Goal: Task Accomplishment & Management: Manage account settings

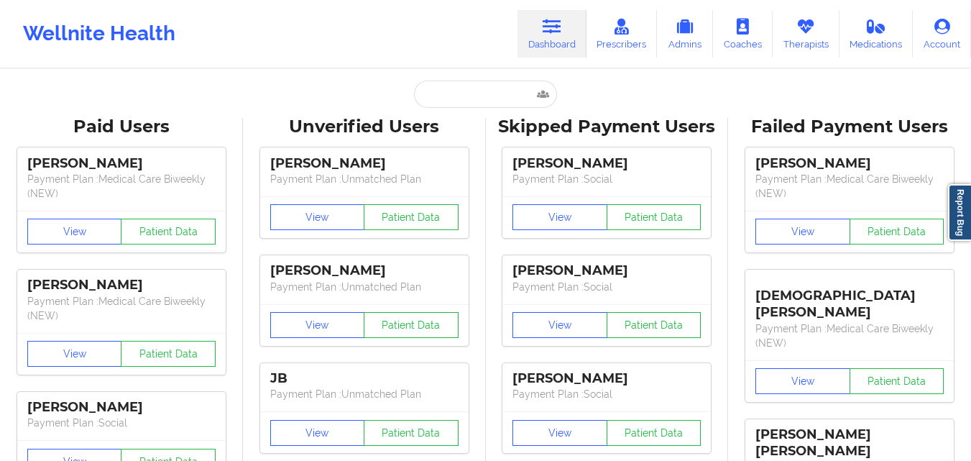
type input "[EMAIL_ADDRESS][DOMAIN_NAME]"
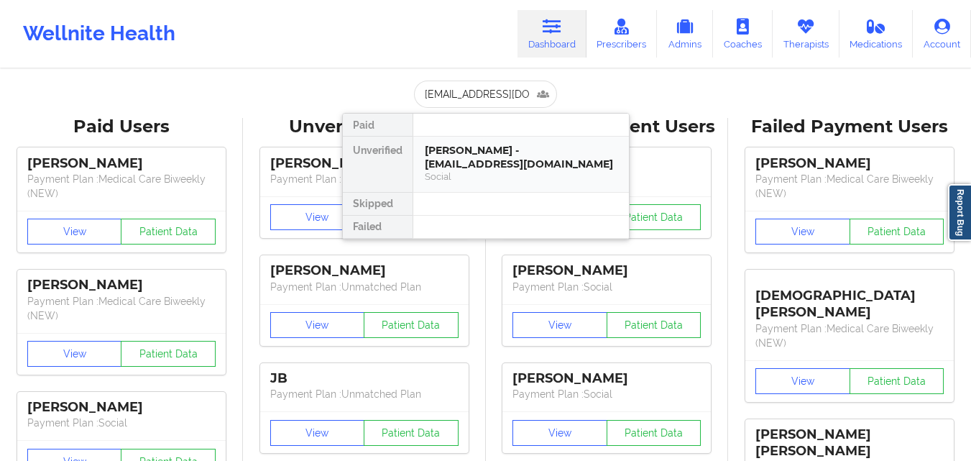
click at [452, 147] on div "[PERSON_NAME] - [EMAIL_ADDRESS][DOMAIN_NAME]" at bounding box center [521, 157] width 193 height 27
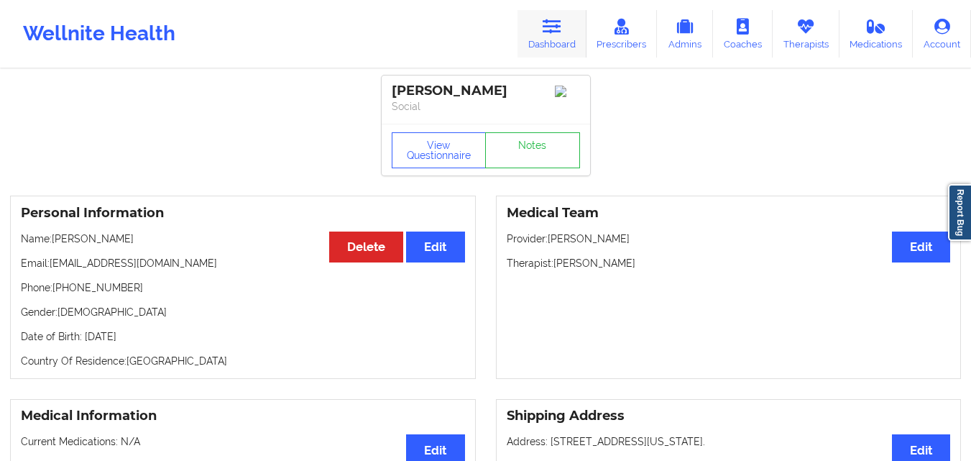
click at [567, 29] on link "Dashboard" at bounding box center [551, 33] width 69 height 47
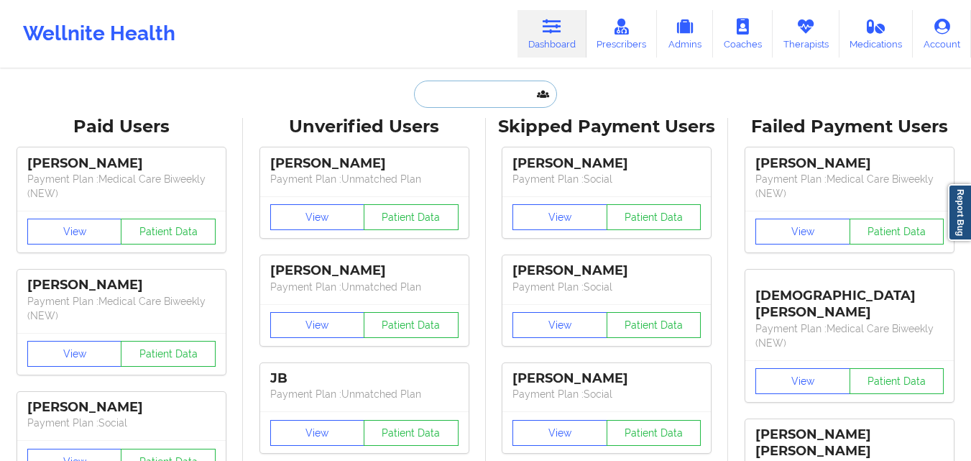
click at [437, 97] on input "text" at bounding box center [485, 93] width 142 height 27
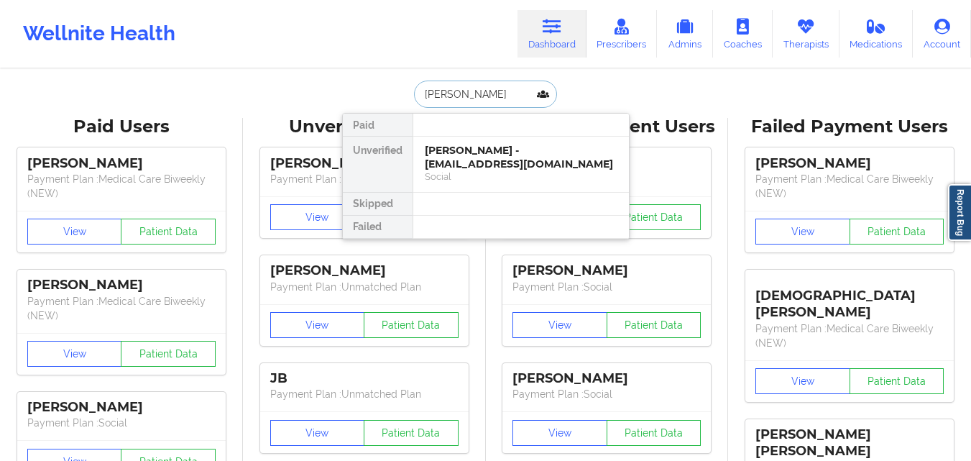
type input "[PERSON_NAME]"
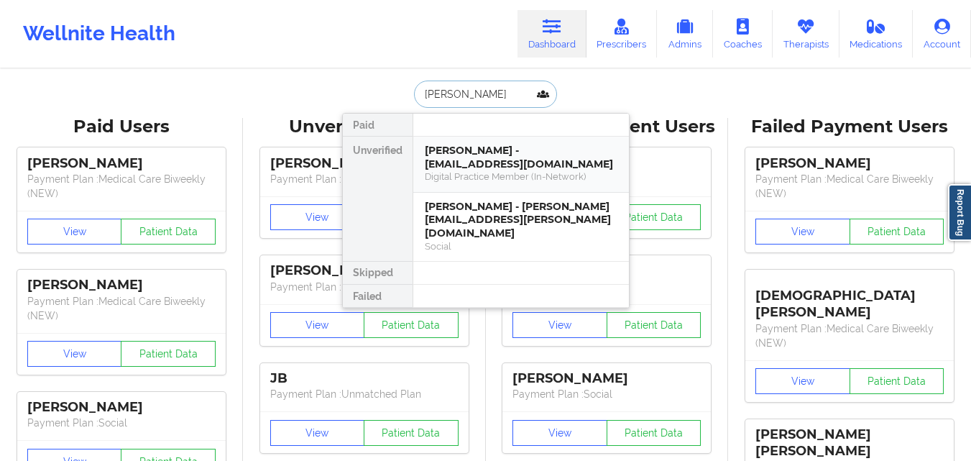
click at [465, 155] on div "[PERSON_NAME] - [EMAIL_ADDRESS][DOMAIN_NAME]" at bounding box center [521, 157] width 193 height 27
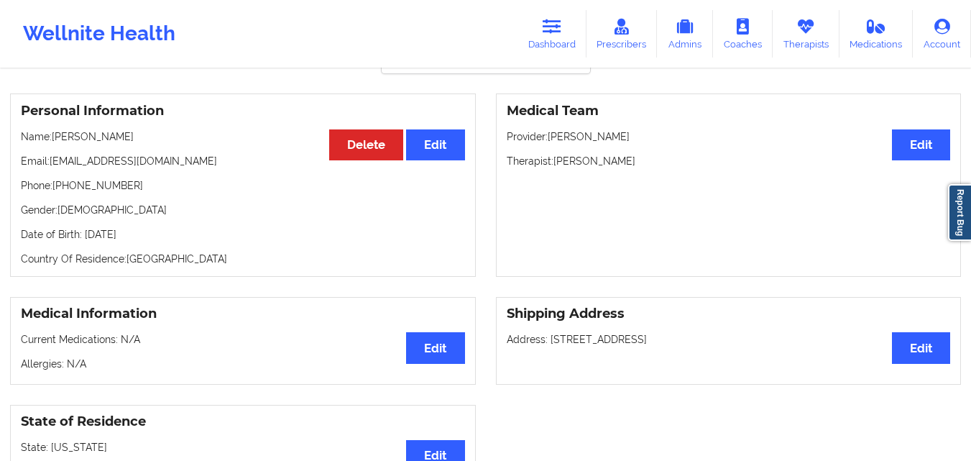
scroll to position [110, 0]
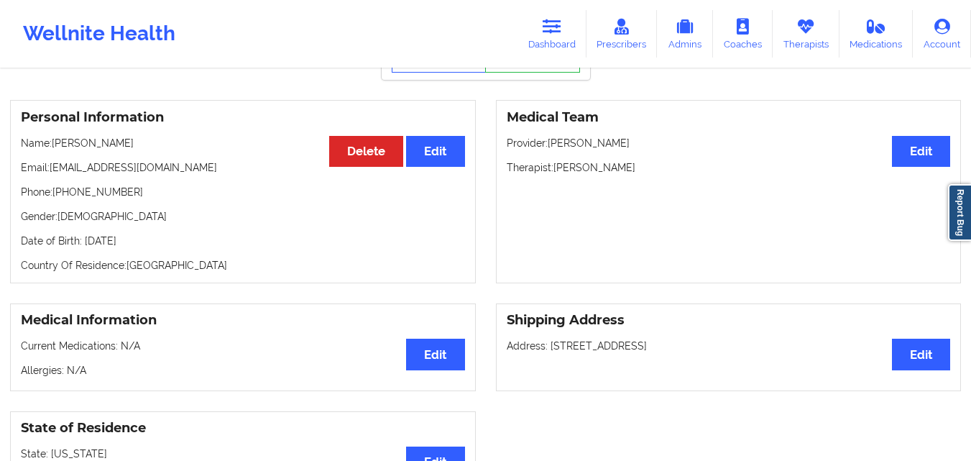
drag, startPoint x: 226, startPoint y: 168, endPoint x: 54, endPoint y: 172, distance: 172.5
click at [54, 172] on p "Email: [EMAIL_ADDRESS][DOMAIN_NAME]" at bounding box center [243, 167] width 444 height 14
copy p "[EMAIL_ADDRESS][DOMAIN_NAME]"
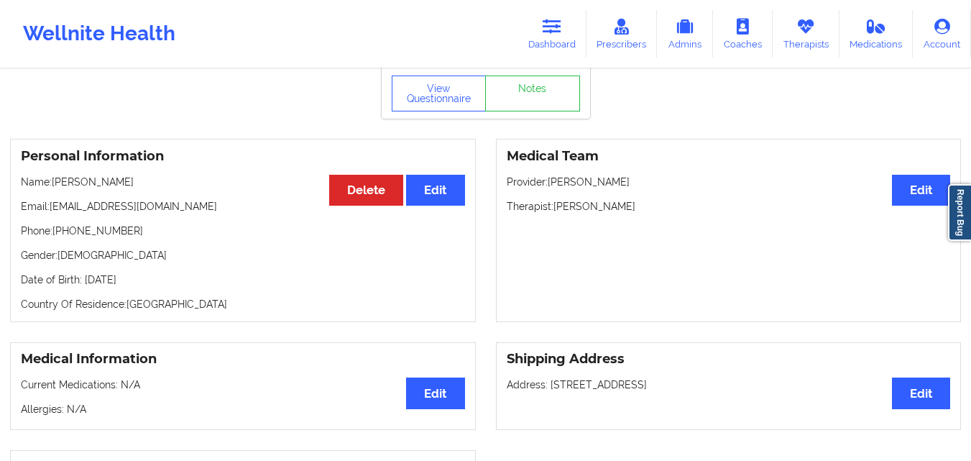
scroll to position [0, 0]
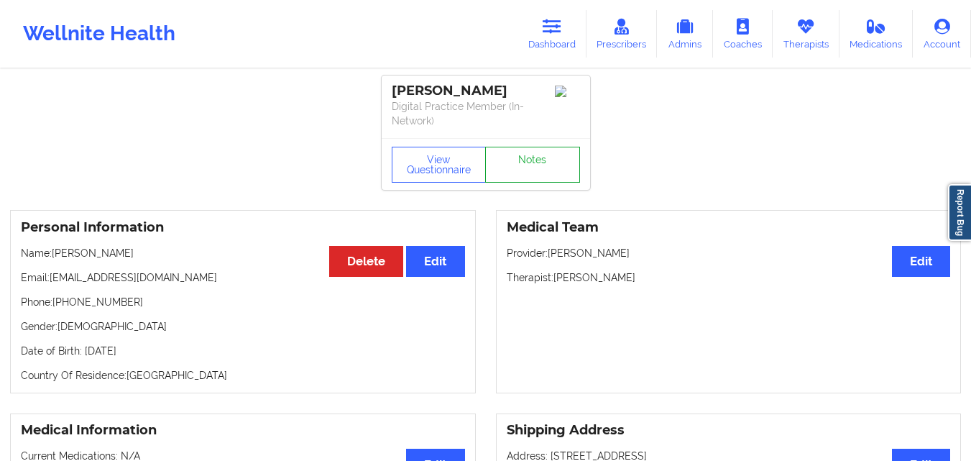
click at [522, 172] on link "Notes" at bounding box center [532, 165] width 95 height 36
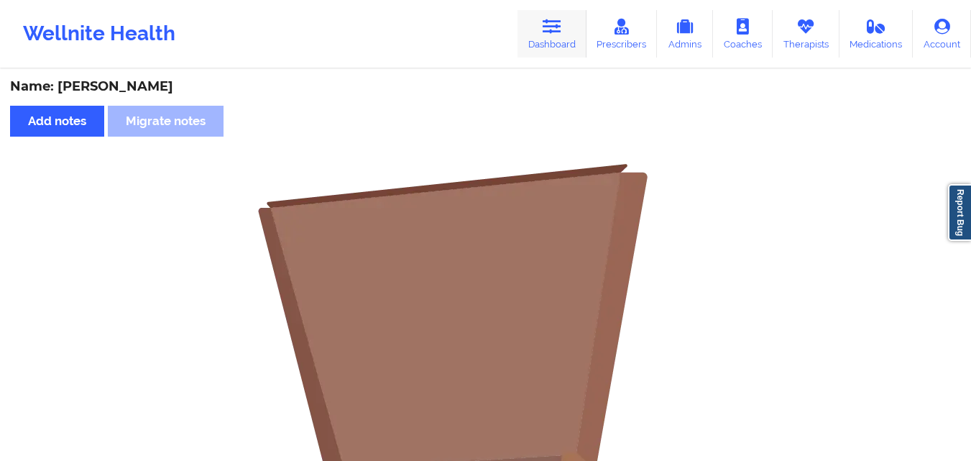
click at [558, 37] on link "Dashboard" at bounding box center [551, 33] width 69 height 47
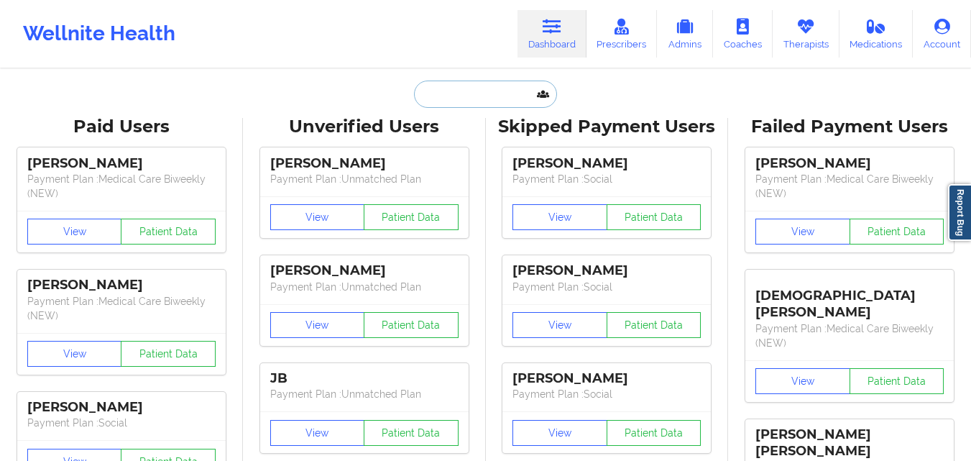
click at [441, 98] on input "text" at bounding box center [485, 93] width 142 height 27
paste input "[EMAIL_ADDRESS][DOMAIN_NAME]"
type input "[EMAIL_ADDRESS][DOMAIN_NAME]"
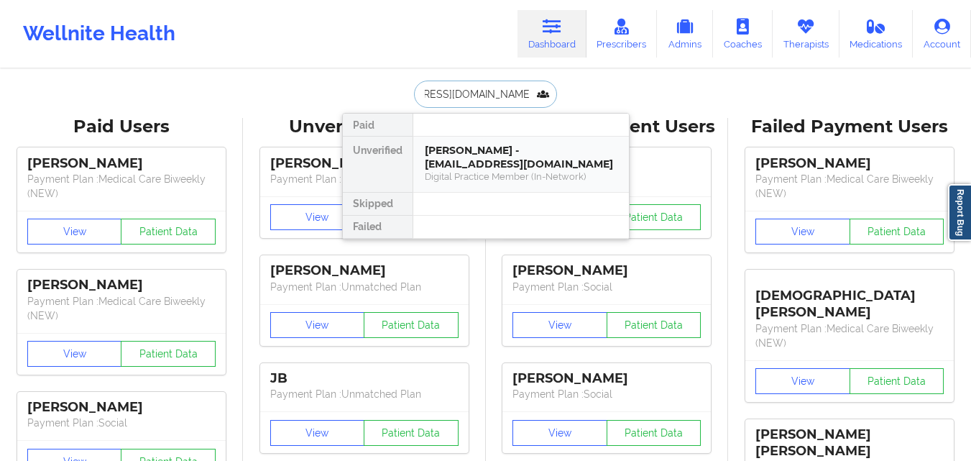
click at [456, 155] on div "[PERSON_NAME] - [EMAIL_ADDRESS][DOMAIN_NAME]" at bounding box center [521, 157] width 193 height 27
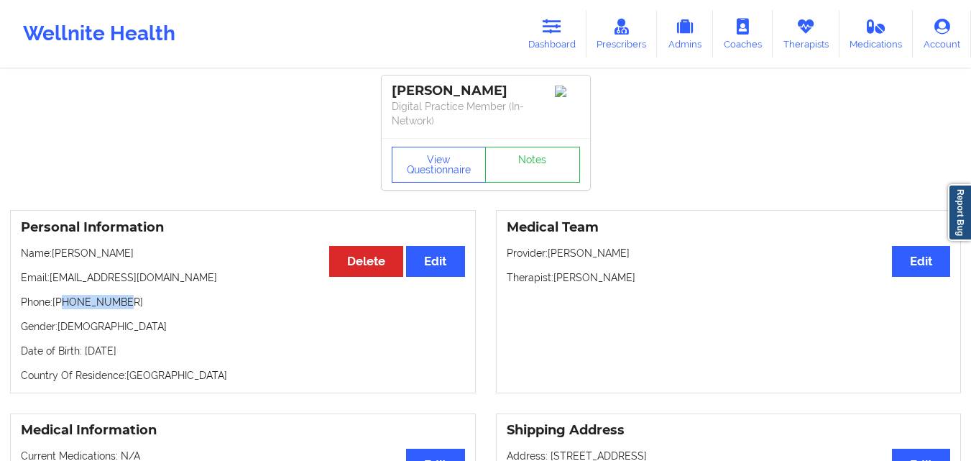
drag, startPoint x: 116, startPoint y: 303, endPoint x: 66, endPoint y: 303, distance: 49.6
click at [66, 303] on p "Phone: [PHONE_NUMBER]" at bounding box center [243, 302] width 444 height 14
copy p "9413232241"
click at [572, 35] on link "Dashboard" at bounding box center [551, 33] width 69 height 47
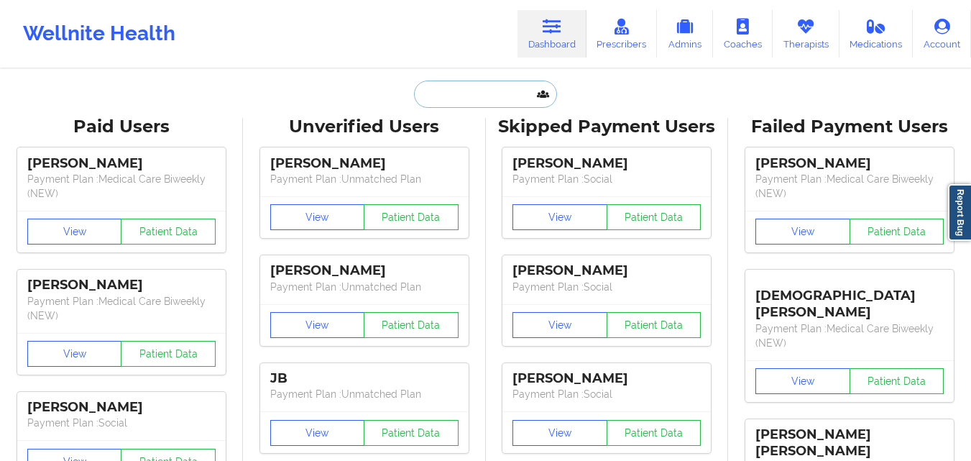
click at [438, 98] on input "text" at bounding box center [485, 93] width 142 height 27
paste input "[EMAIL_ADDRESS][DOMAIN_NAME]"
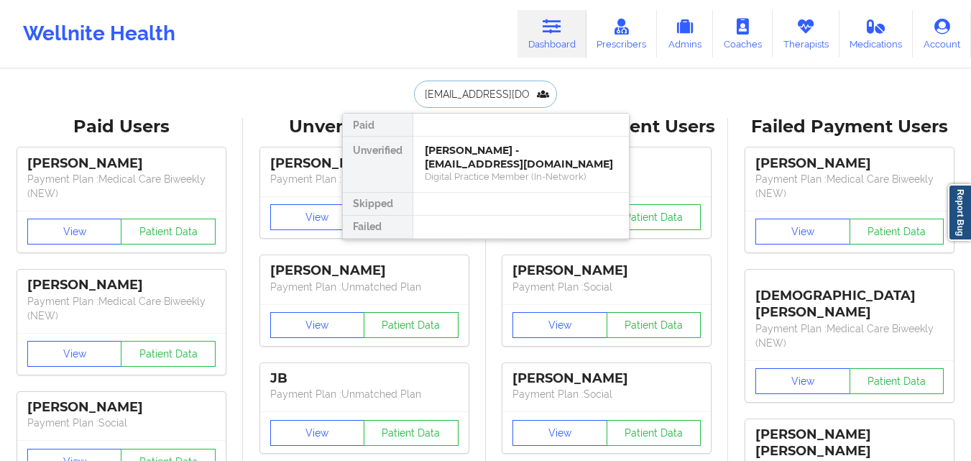
scroll to position [0, 25]
type input "[EMAIL_ADDRESS][DOMAIN_NAME]"
click at [494, 170] on div "[PERSON_NAME] - [EMAIL_ADDRESS][DOMAIN_NAME]" at bounding box center [521, 157] width 193 height 27
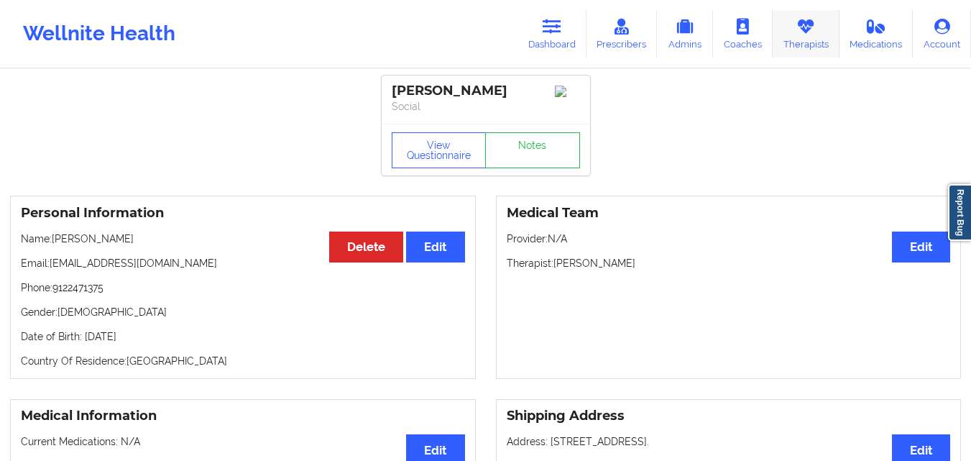
click at [803, 34] on icon at bounding box center [805, 27] width 19 height 16
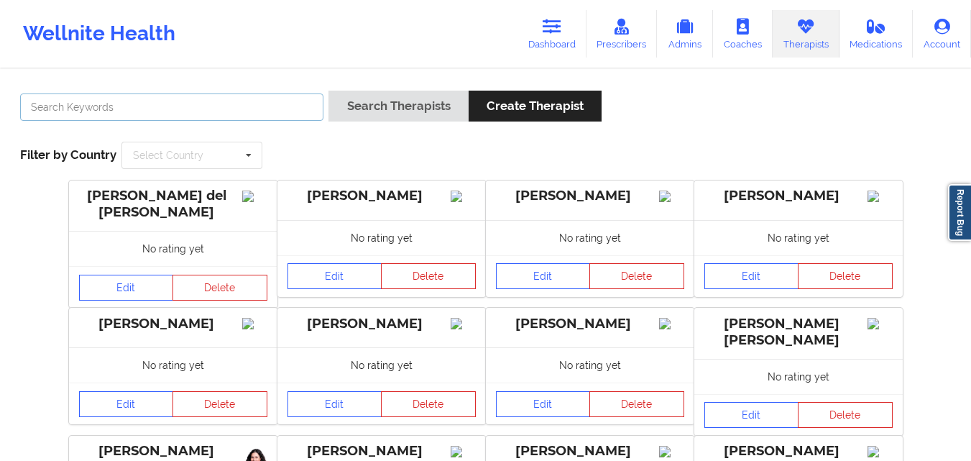
click at [208, 105] on input "text" at bounding box center [171, 106] width 303 height 27
type input "[PERSON_NAME]"
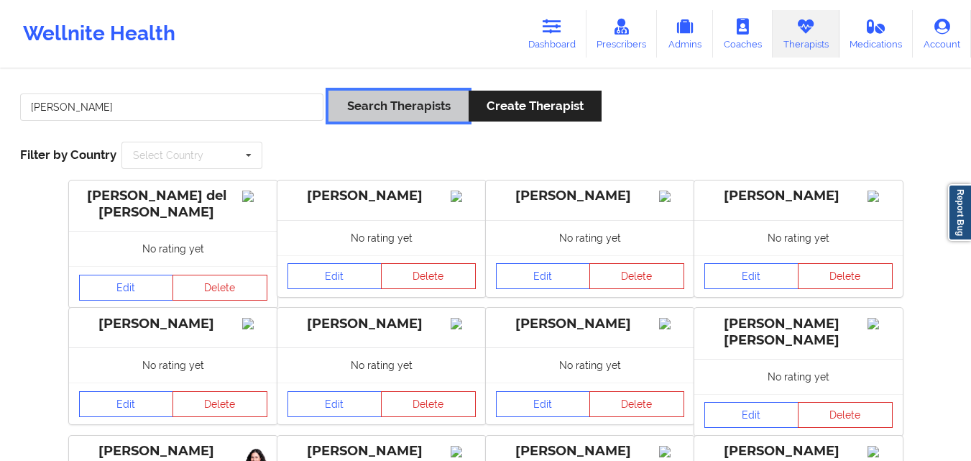
click at [416, 98] on button "Search Therapists" at bounding box center [397, 106] width 139 height 31
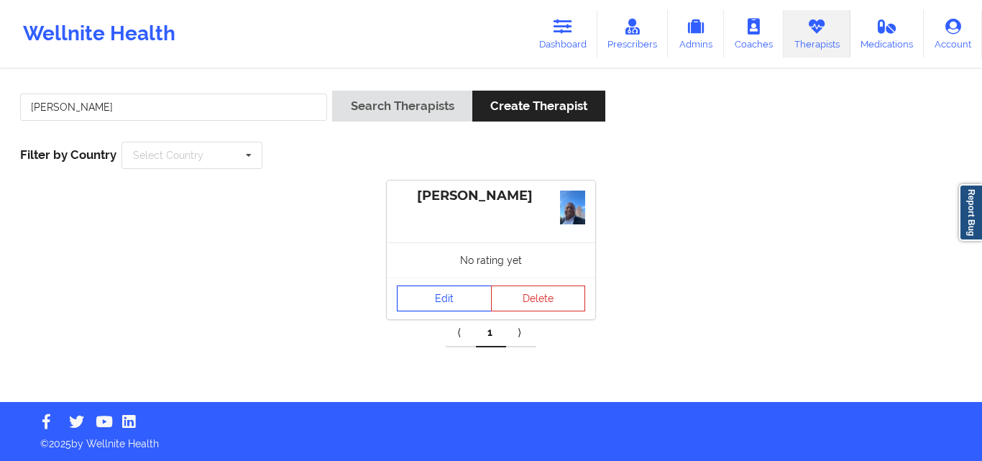
click at [440, 297] on link "Edit" at bounding box center [444, 298] width 95 height 26
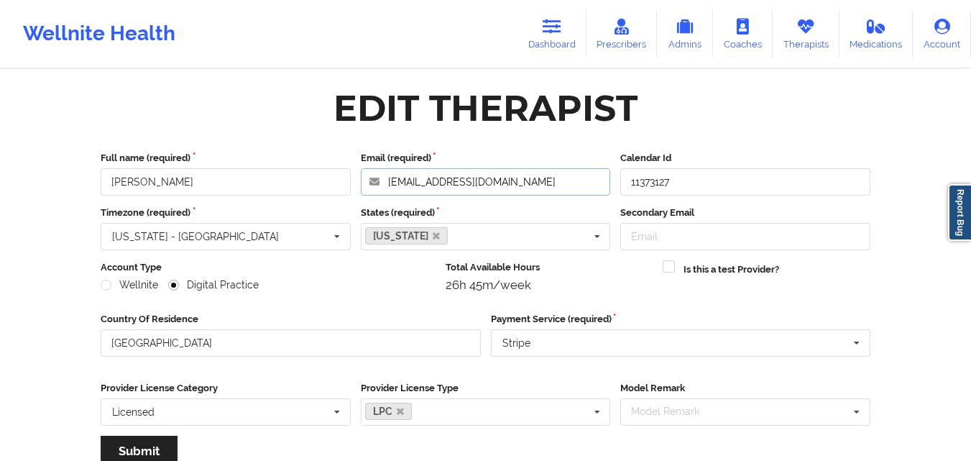
drag, startPoint x: 522, startPoint y: 183, endPoint x: 380, endPoint y: 194, distance: 142.7
click at [380, 194] on input "[EMAIL_ADDRESS][DOMAIN_NAME]" at bounding box center [486, 181] width 250 height 27
click at [571, 30] on link "Dashboard" at bounding box center [551, 33] width 69 height 47
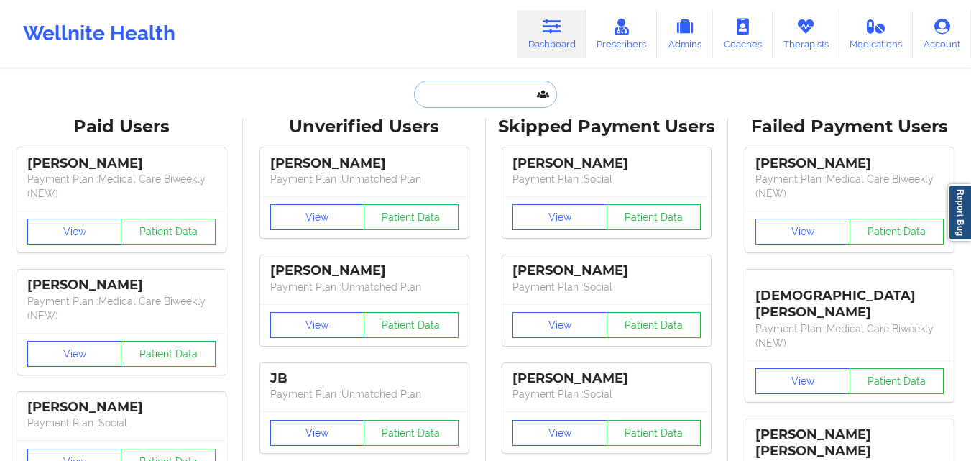
click at [463, 93] on input "text" at bounding box center [485, 93] width 142 height 27
paste input "[PERSON_NAME]"
type input "[PERSON_NAME]"
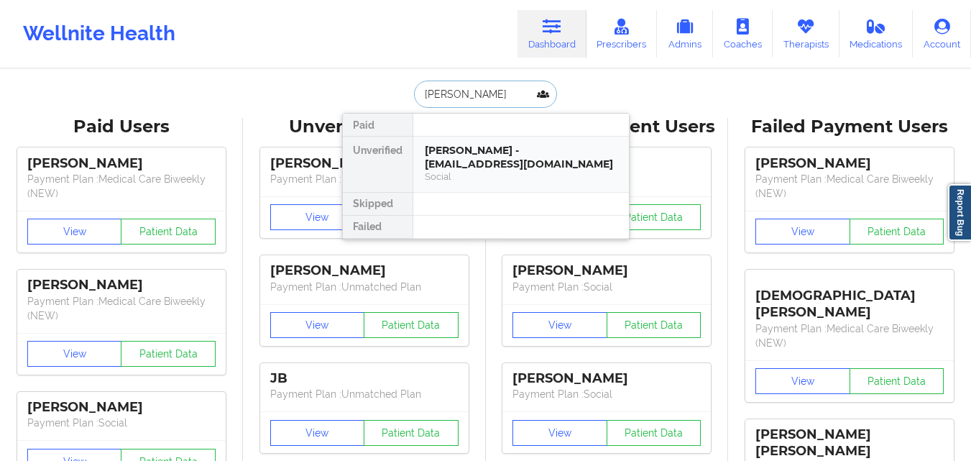
click at [479, 152] on div "[PERSON_NAME] - [EMAIL_ADDRESS][DOMAIN_NAME]" at bounding box center [521, 157] width 193 height 27
